Goal: Find specific page/section: Find specific page/section

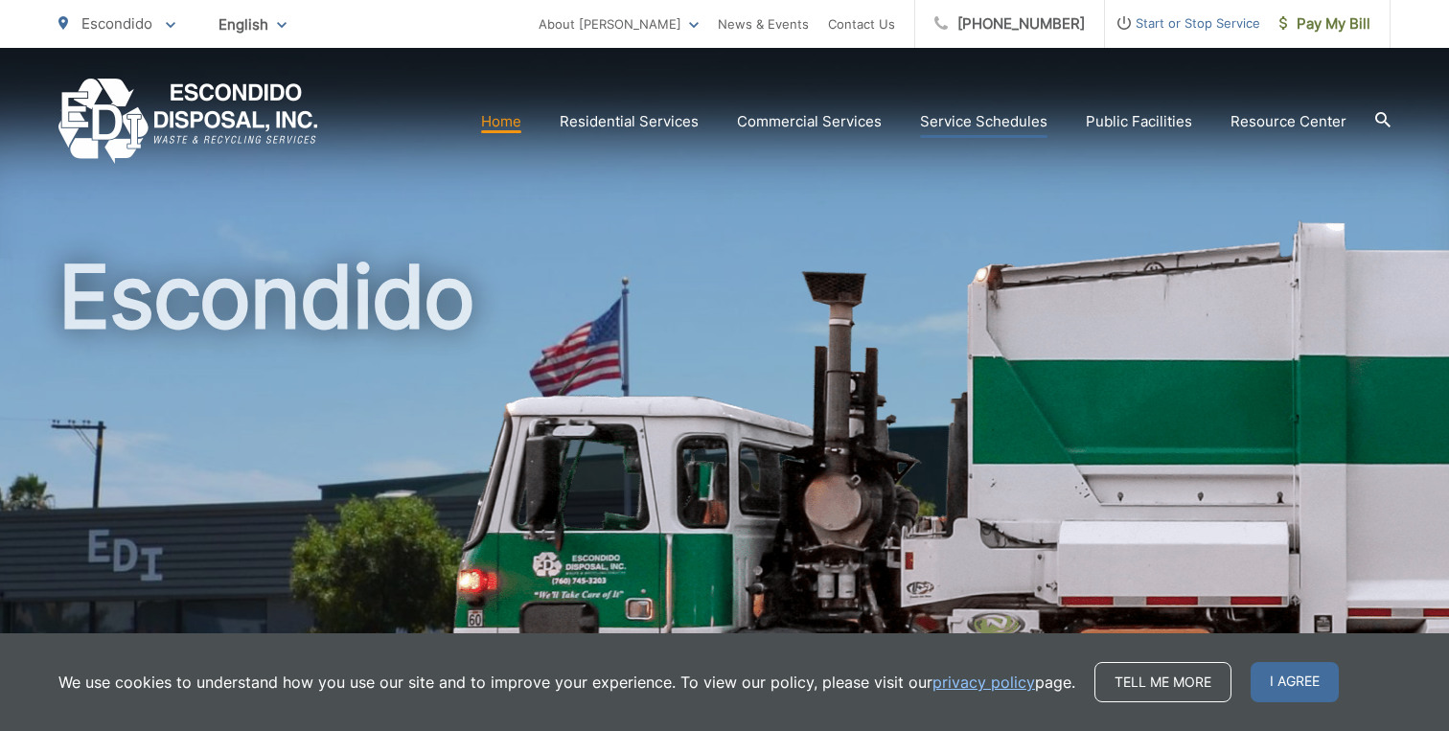
click at [953, 116] on link "Service Schedules" at bounding box center [983, 121] width 127 height 23
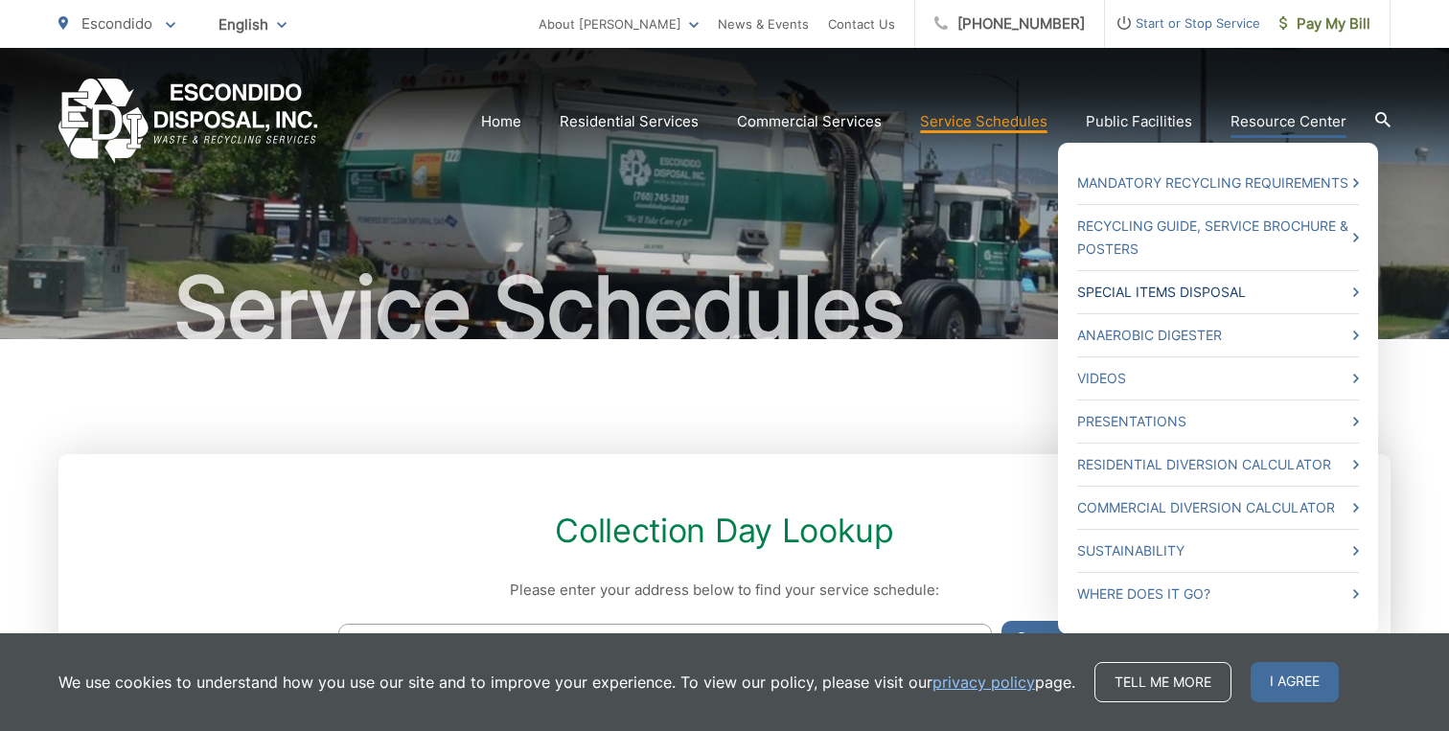
scroll to position [67, 0]
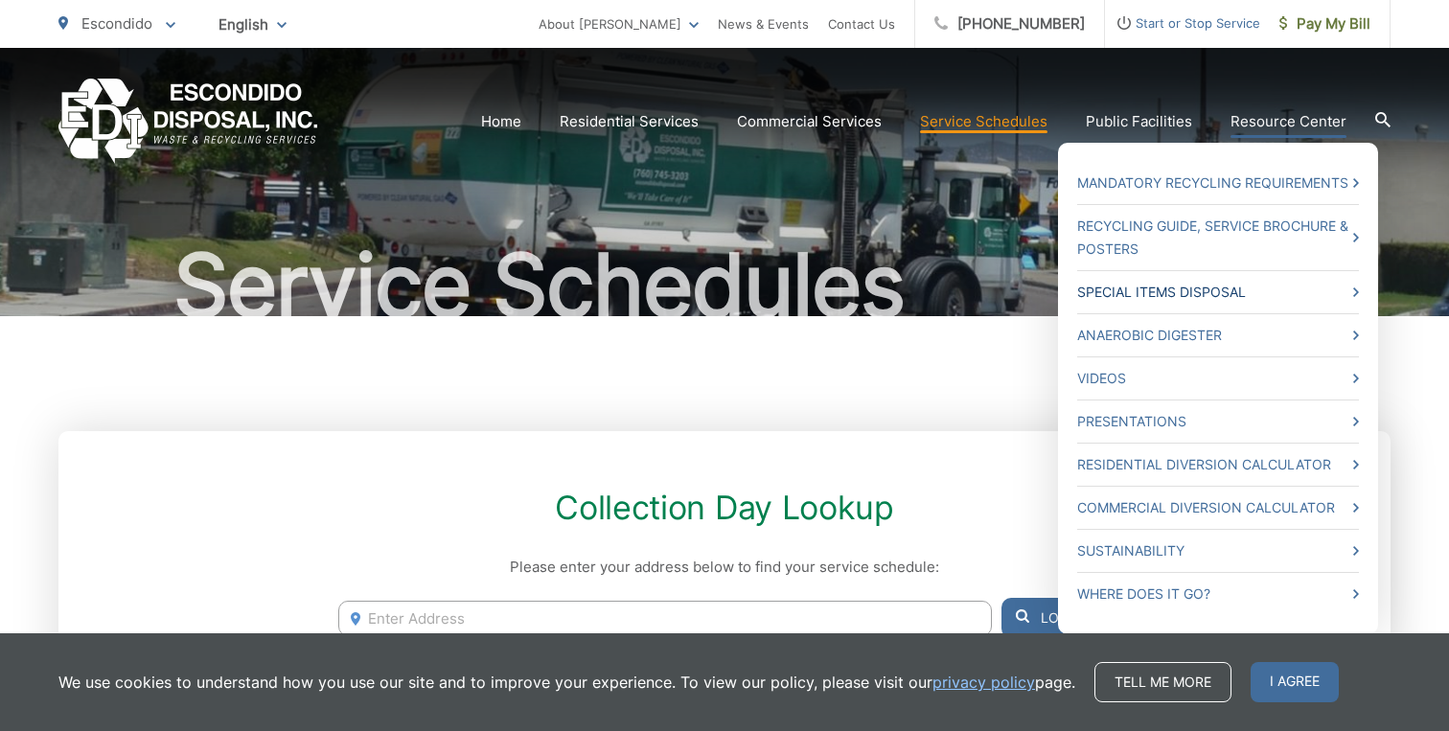
click at [1244, 295] on link "Special Items Disposal" at bounding box center [1218, 292] width 282 height 23
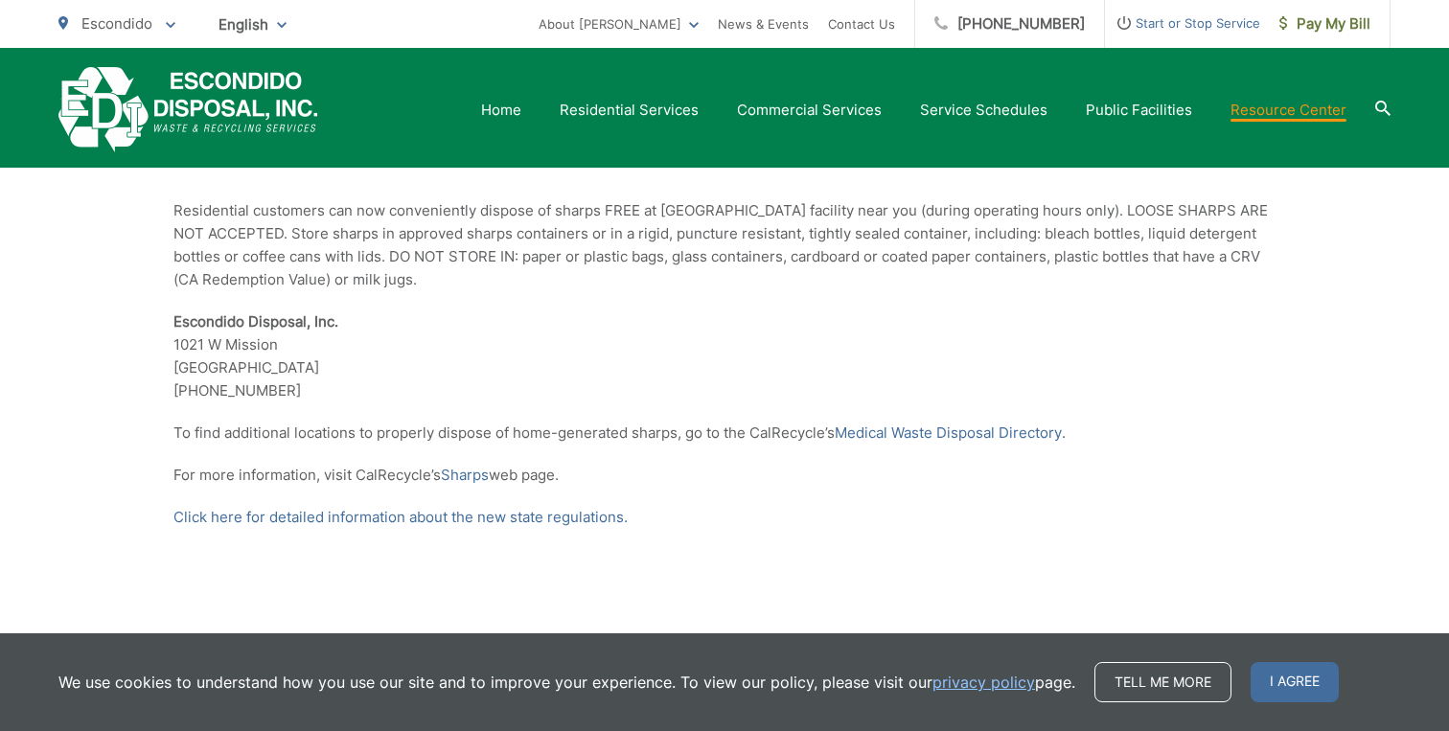
scroll to position [2284, 0]
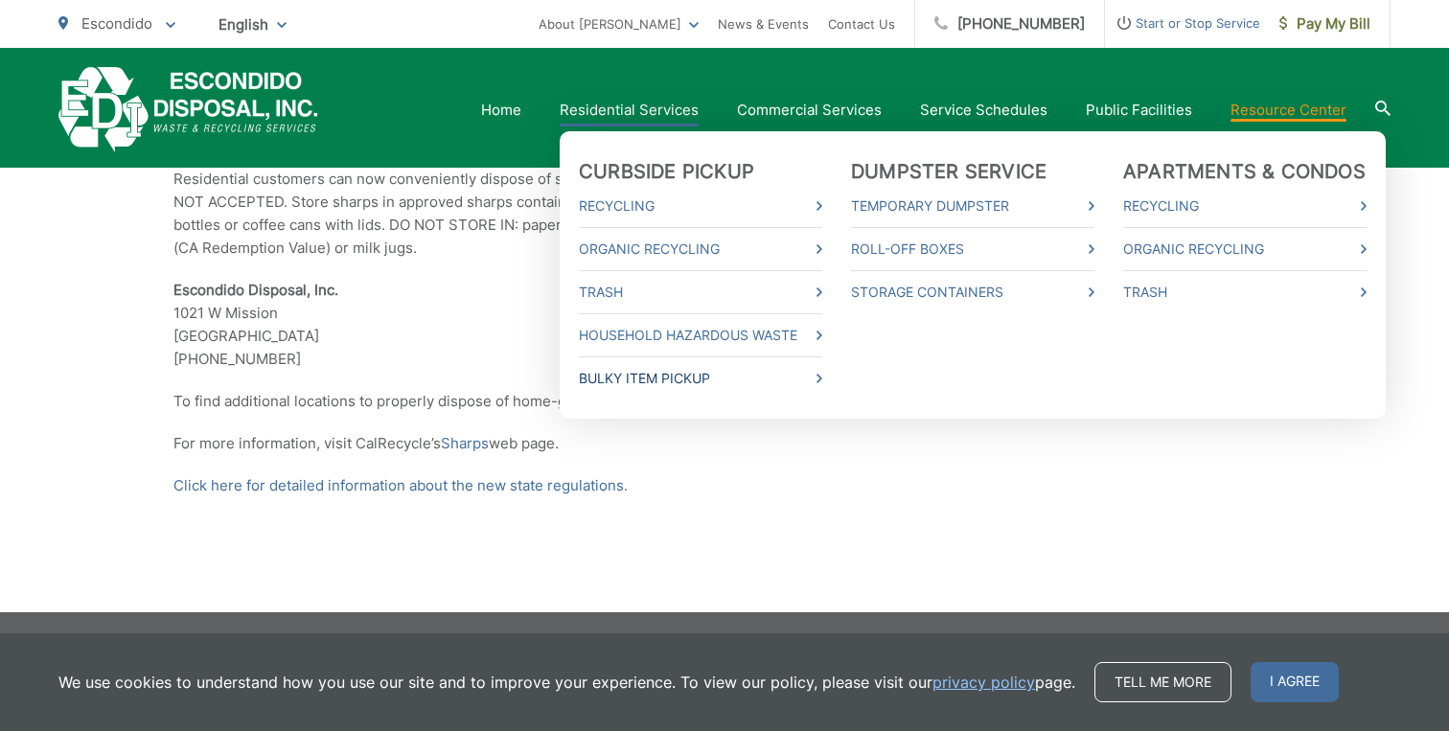
click at [675, 375] on link "Bulky Item Pickup" at bounding box center [700, 378] width 243 height 23
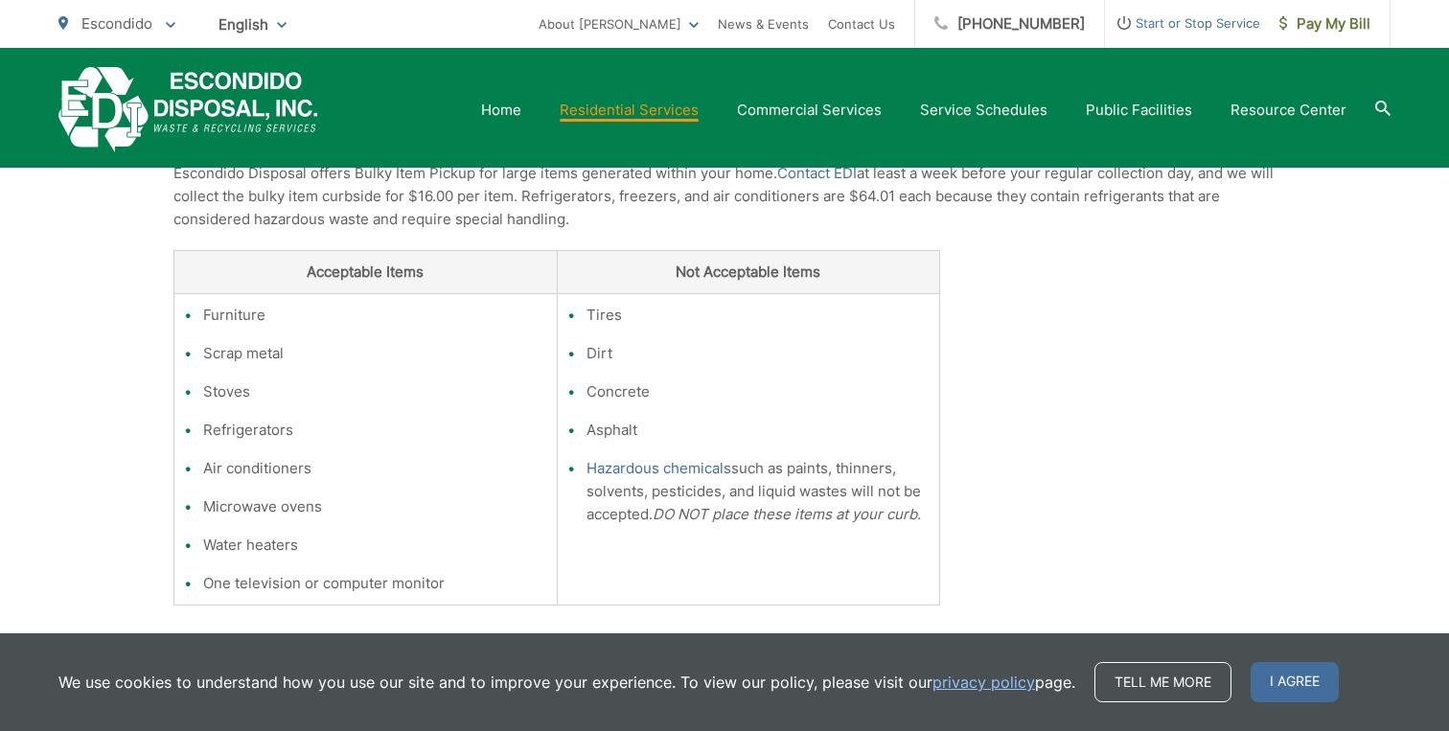
scroll to position [401, 0]
